Goal: Task Accomplishment & Management: Use online tool/utility

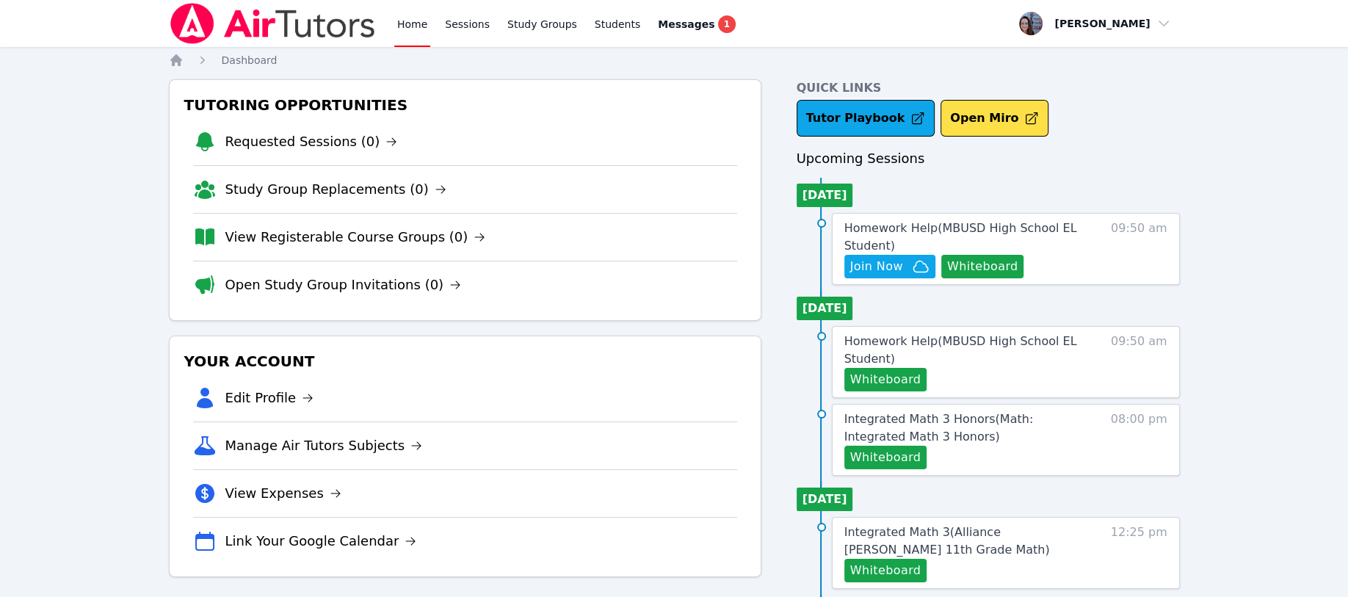
click at [665, 265] on button "Whiteboard" at bounding box center [982, 266] width 83 height 23
click at [665, 258] on span "Join Now" at bounding box center [876, 267] width 53 height 18
click at [665, 29] on span "Messages" at bounding box center [686, 24] width 57 height 15
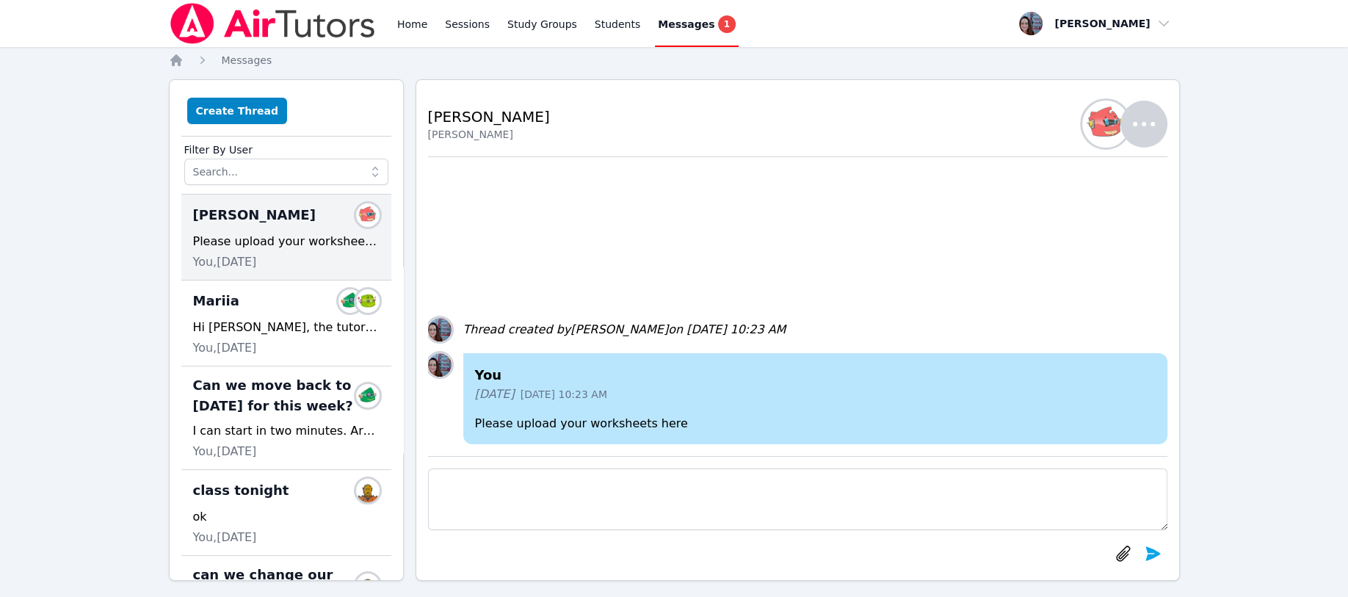
click at [665, 29] on span "1" at bounding box center [727, 24] width 18 height 18
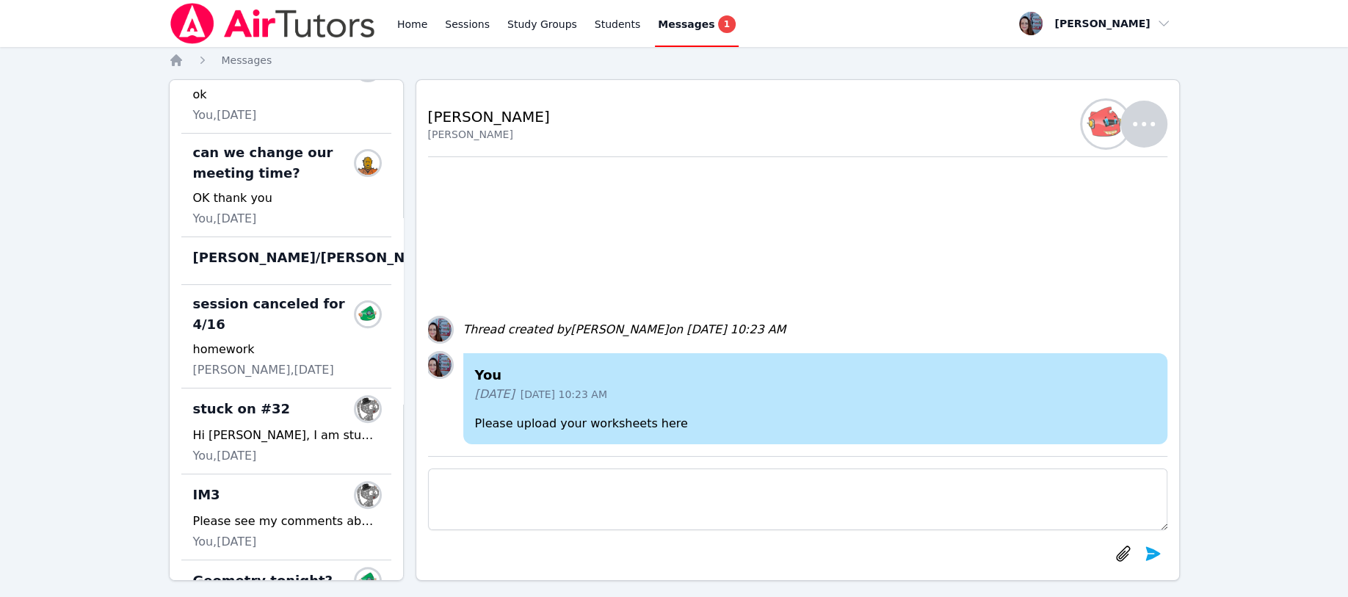
scroll to position [325, 0]
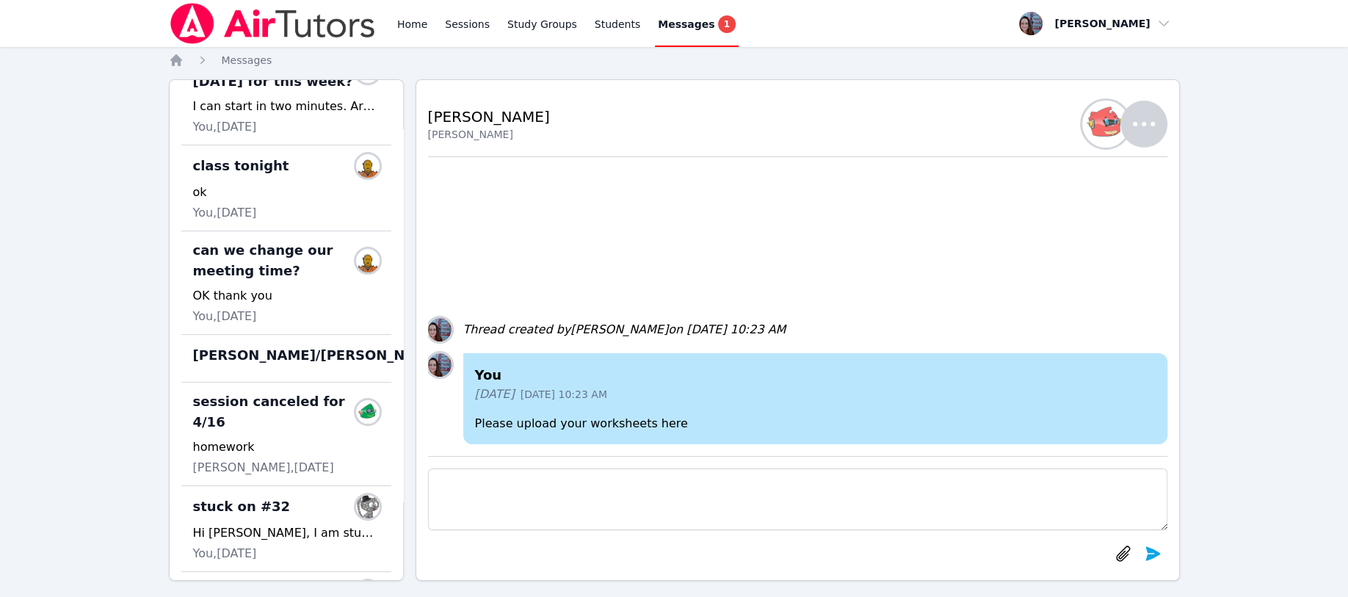
click at [256, 366] on span "McKinzie/Leah Hoff" at bounding box center [318, 355] width 250 height 21
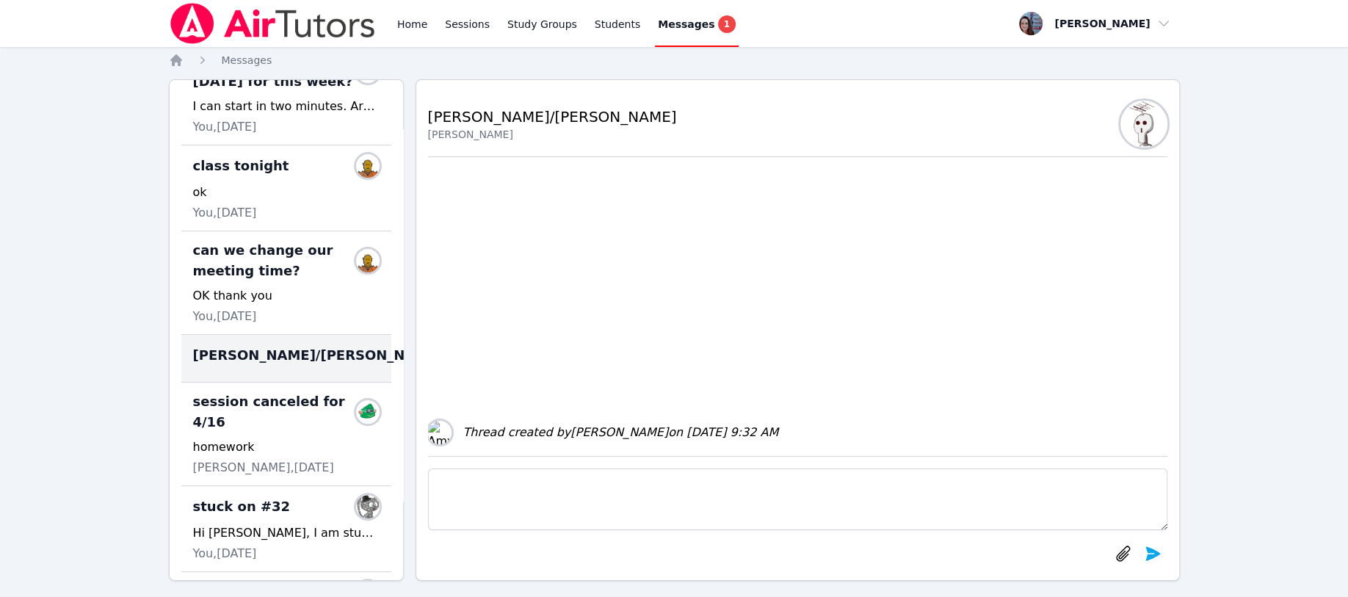
click at [256, 366] on span "McKinzie/Leah Hoff" at bounding box center [318, 355] width 250 height 21
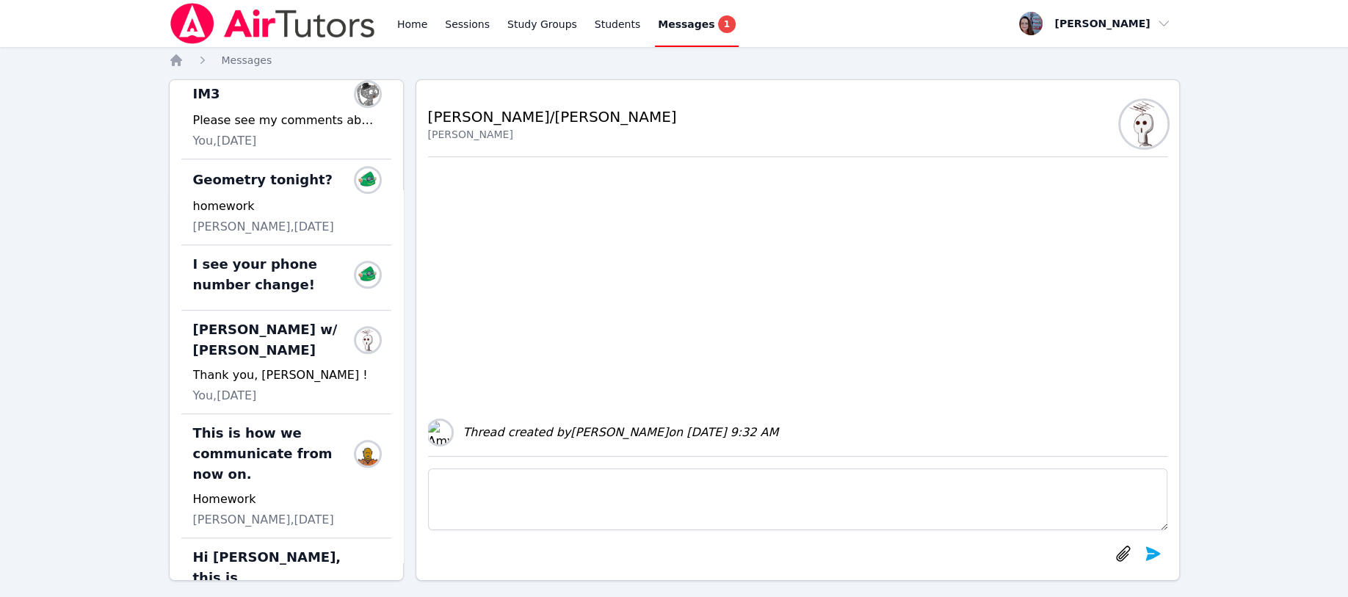
scroll to position [814, 0]
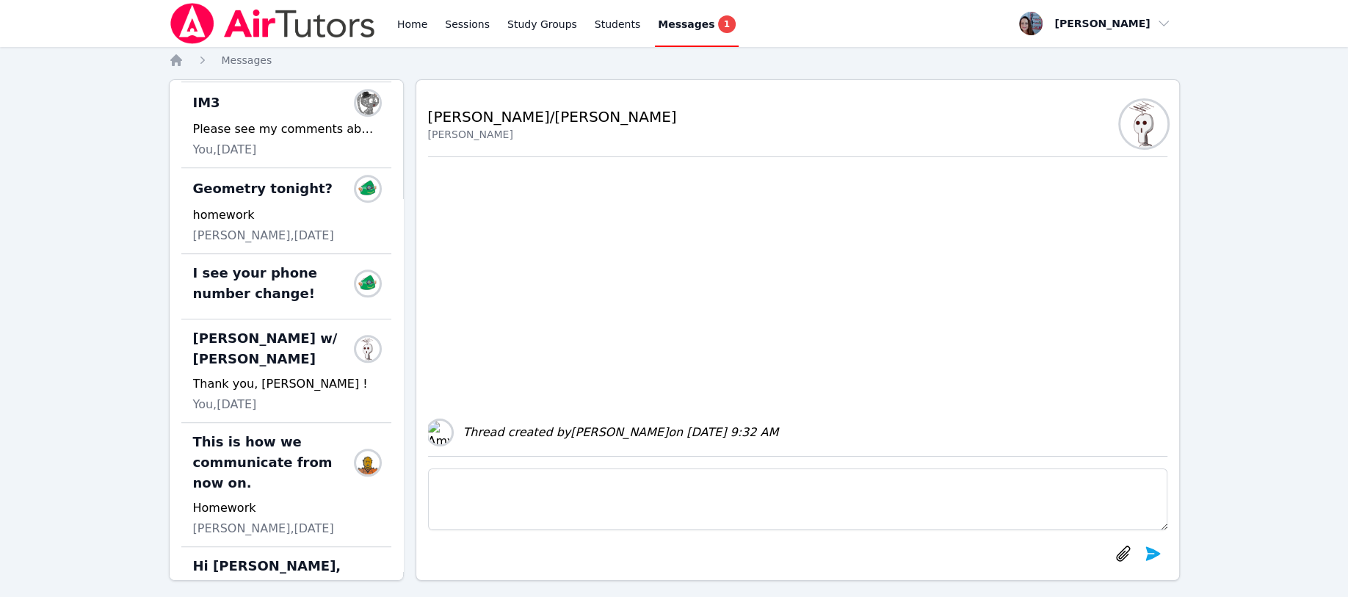
click at [256, 366] on span "Morgan Mckinzie w/ Leah" at bounding box center [277, 348] width 169 height 41
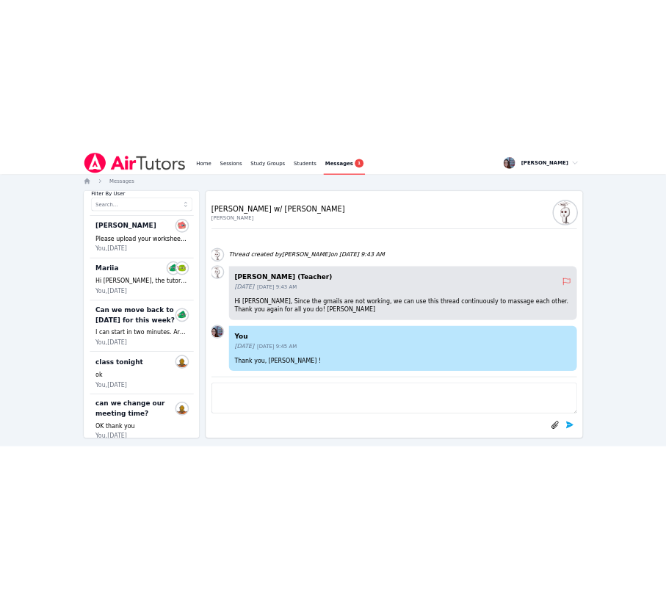
scroll to position [0, 0]
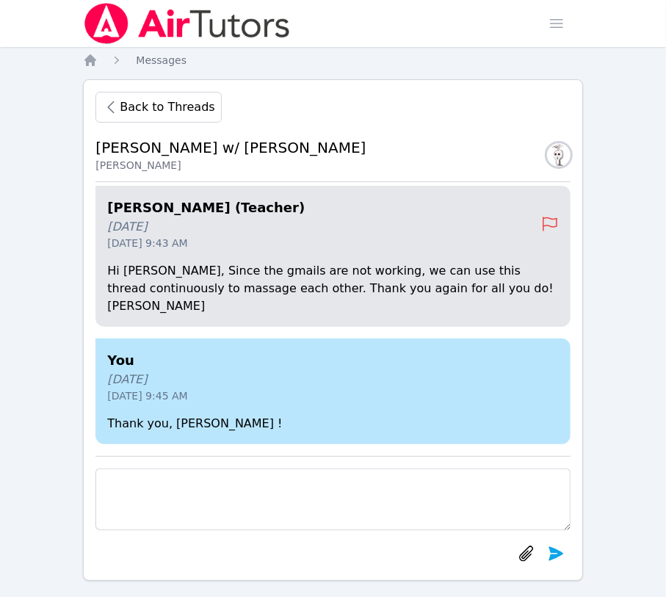
click at [87, 60] on icon "Breadcrumb" at bounding box center [90, 60] width 12 height 12
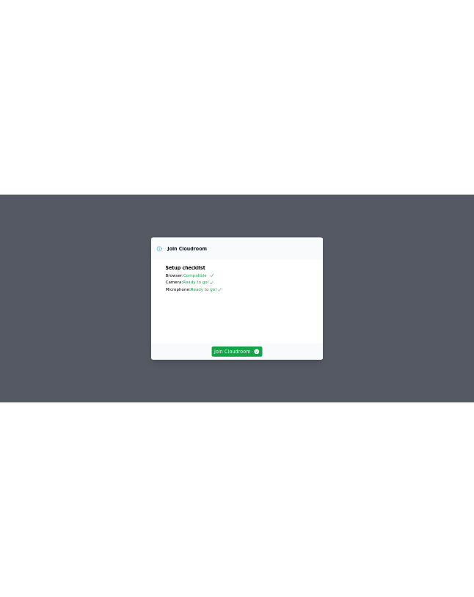
scroll to position [46, 0]
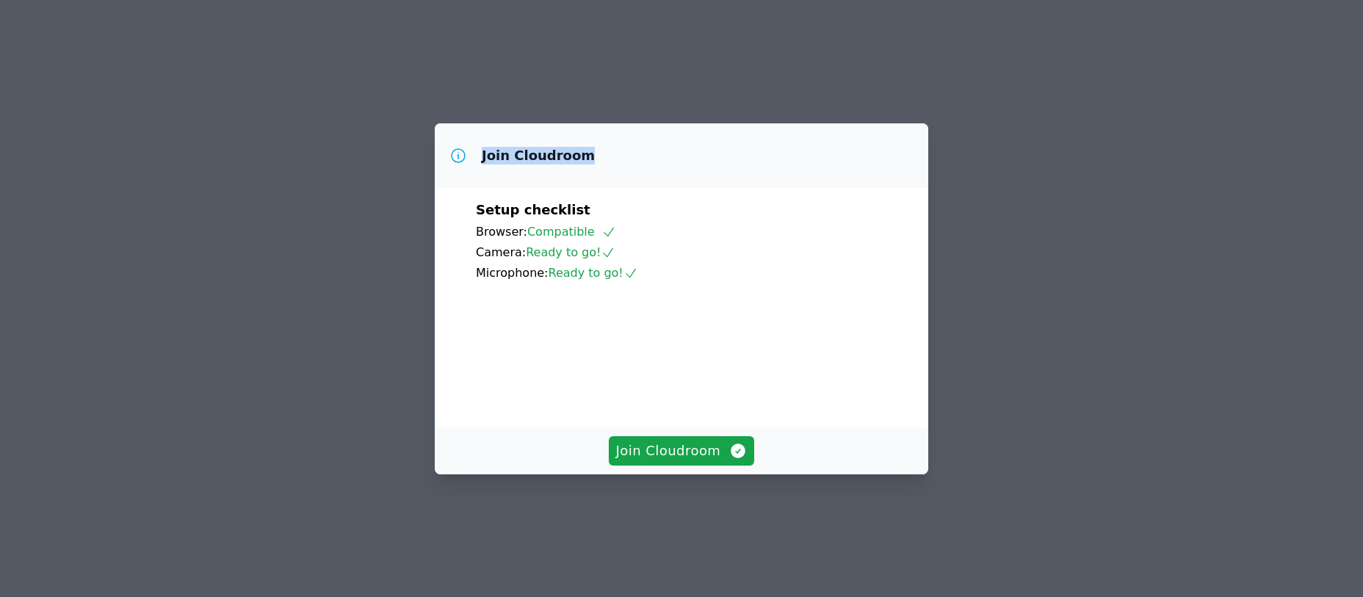
drag, startPoint x: 684, startPoint y: 104, endPoint x: 481, endPoint y: 122, distance: 204.1
click at [481, 123] on div "Join Cloudroom" at bounding box center [681, 155] width 493 height 65
click at [653, 465] on button "Join Cloudroom" at bounding box center [682, 450] width 146 height 29
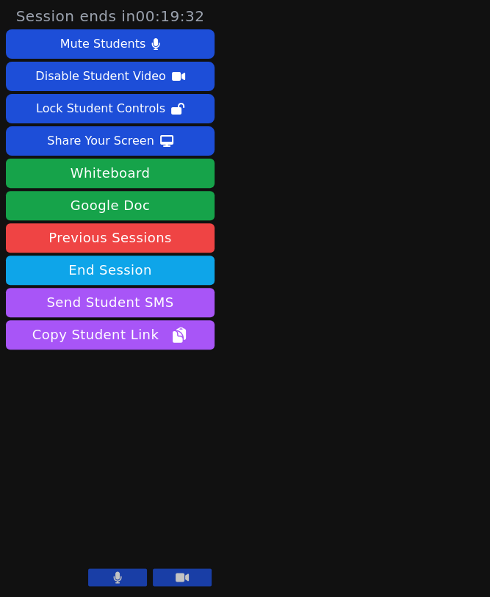
click at [110, 582] on button at bounding box center [117, 577] width 59 height 18
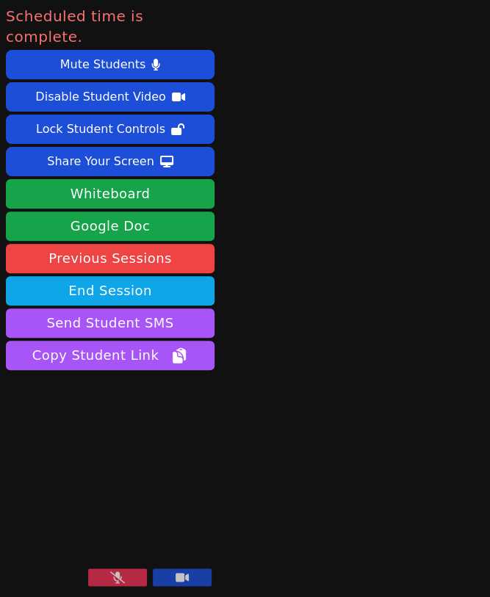
click at [121, 276] on button "End Session" at bounding box center [110, 290] width 209 height 29
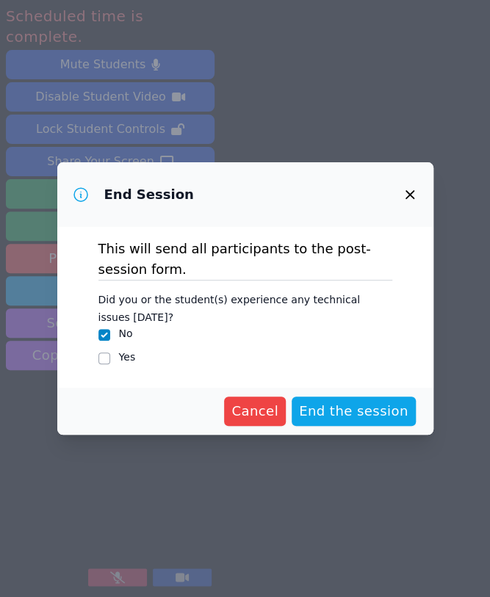
click at [333, 411] on span "End the session" at bounding box center [353, 411] width 109 height 21
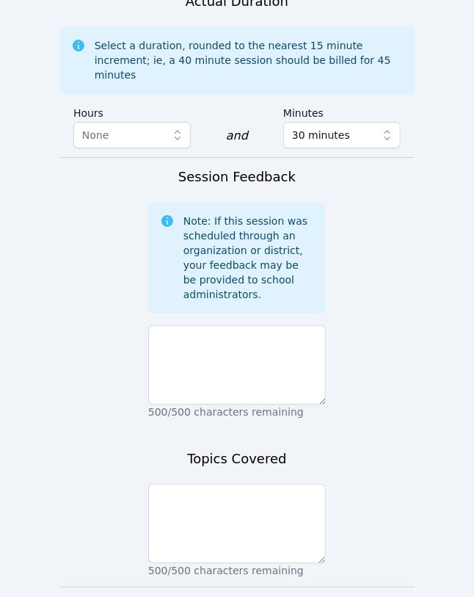
scroll to position [1131, 0]
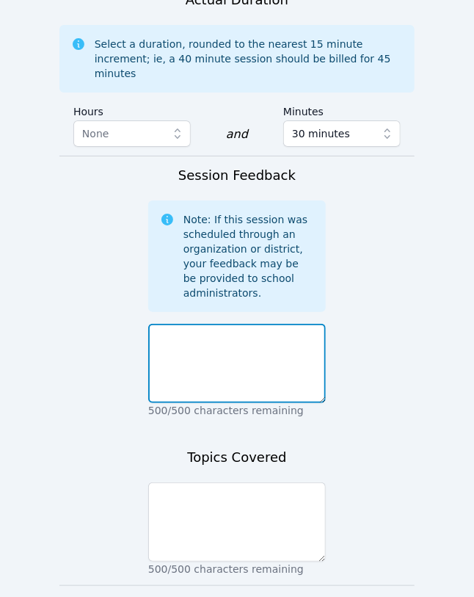
click at [183, 324] on textarea at bounding box center [237, 363] width 178 height 79
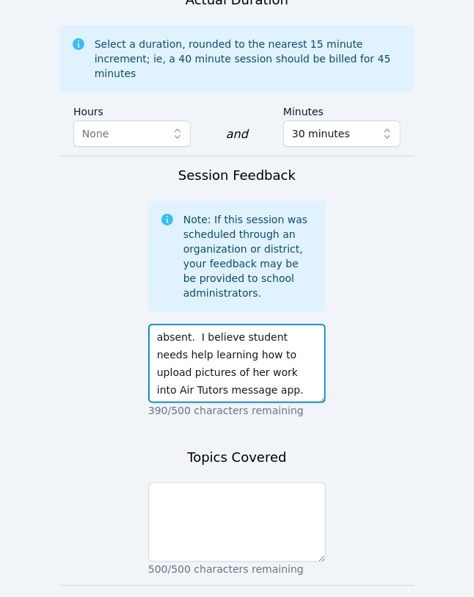
type textarea "absent. I believe student needs help learning how to upload pictures of her wor…"
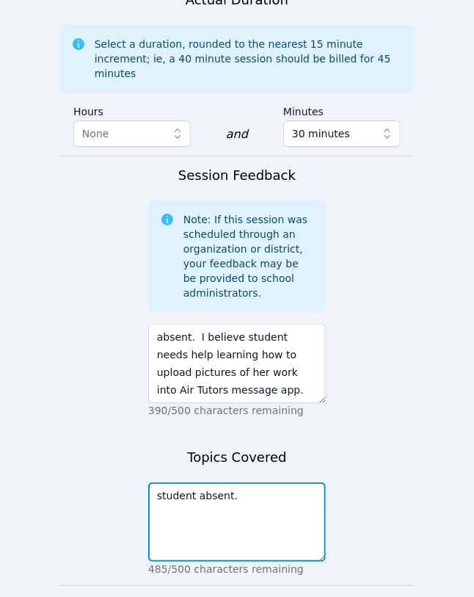
type textarea "student absent."
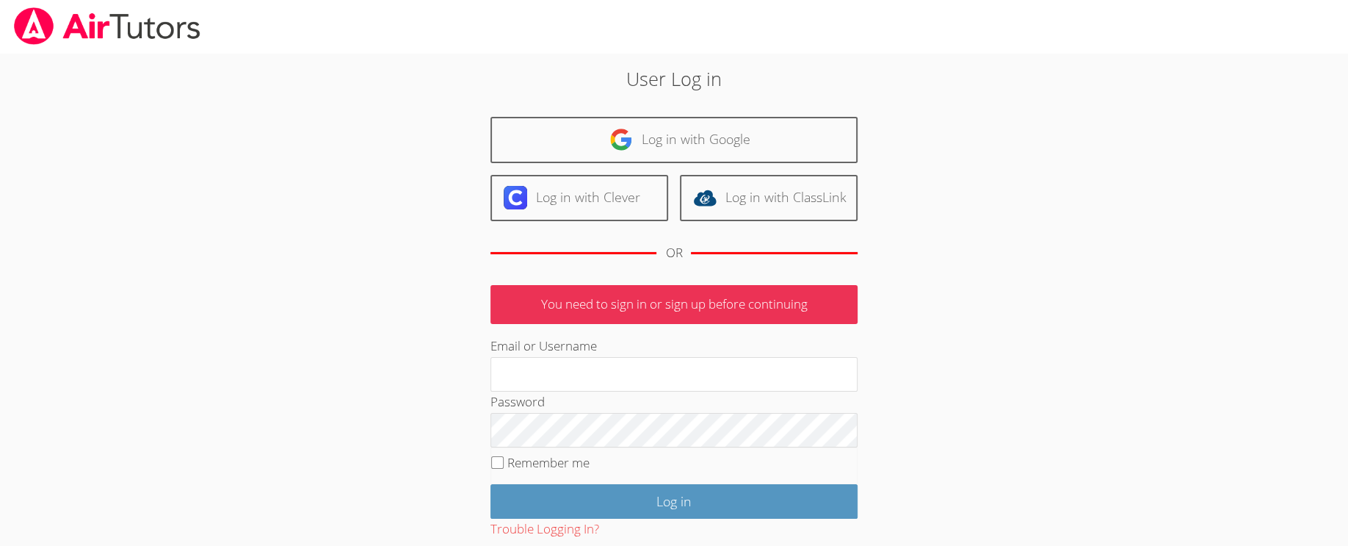
type input "[EMAIL_ADDRESS][DOMAIN_NAME]"
click at [644, 493] on input "Log in" at bounding box center [673, 501] width 367 height 35
